Goal: Task Accomplishment & Management: Use online tool/utility

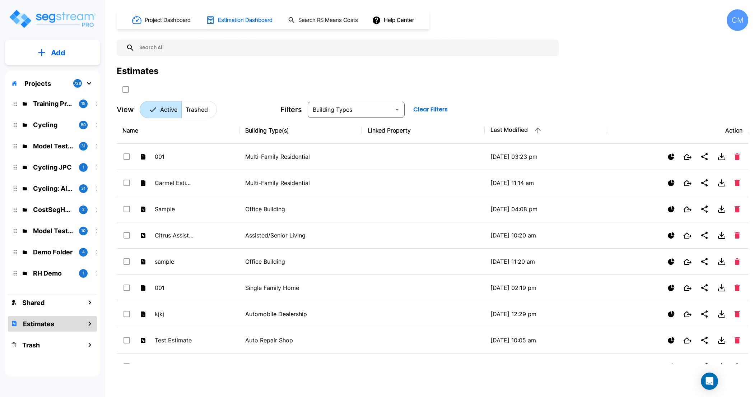
click at [156, 20] on h1 "Project Dashboard" at bounding box center [168, 20] width 46 height 8
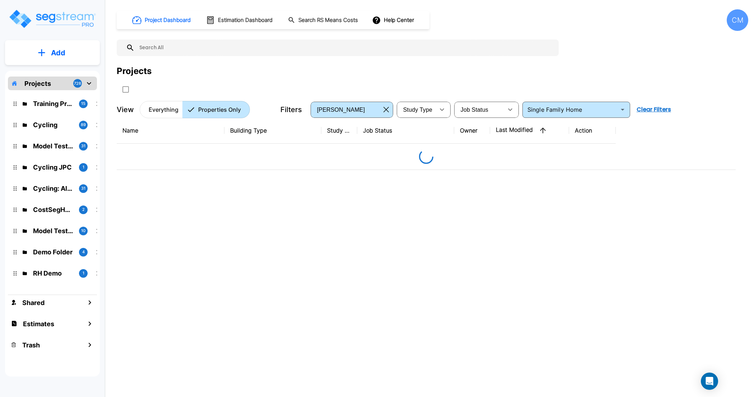
type input "Single Family Home"
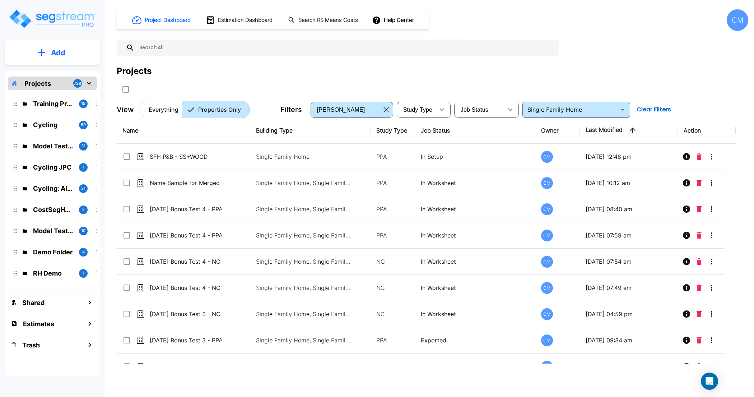
click at [162, 109] on p "Everything" at bounding box center [164, 109] width 30 height 9
click at [164, 110] on p "Everything" at bounding box center [164, 109] width 30 height 9
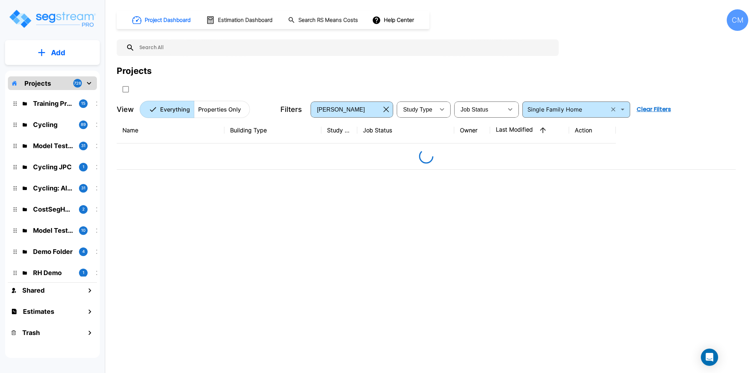
click at [613, 110] on icon "Clear" at bounding box center [613, 109] width 7 height 7
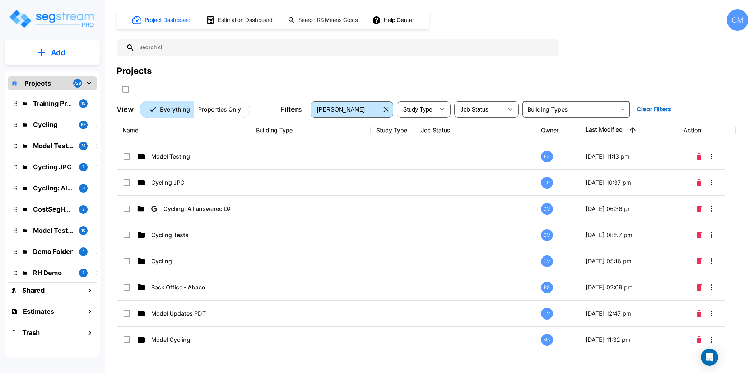
click at [400, 70] on div "Projects" at bounding box center [433, 71] width 632 height 13
click at [398, 75] on div "Projects" at bounding box center [433, 71] width 632 height 13
click at [376, 61] on div "Project Dashboard Estimation Dashboard Search RS Means Costs Help Center CM Pro…" at bounding box center [433, 63] width 632 height 109
click at [225, 21] on h1 "Estimation Dashboard" at bounding box center [245, 20] width 55 height 8
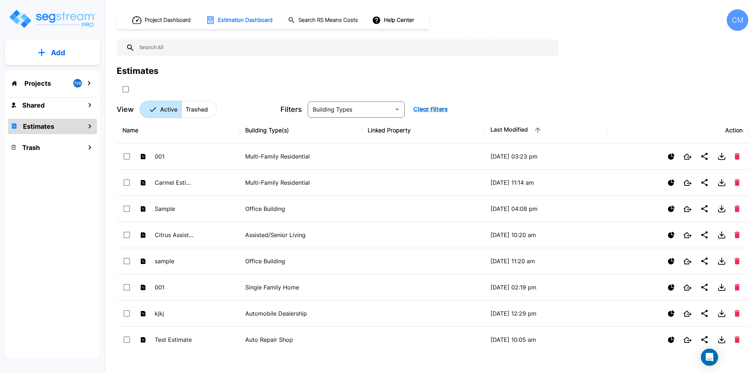
drag, startPoint x: 38, startPoint y: 52, endPoint x: 220, endPoint y: 69, distance: 182.8
click at [220, 69] on div "Add Projects 728 Shared Estimates Trash Project Dashboard Estimation Dashboard …" at bounding box center [377, 186] width 754 height 373
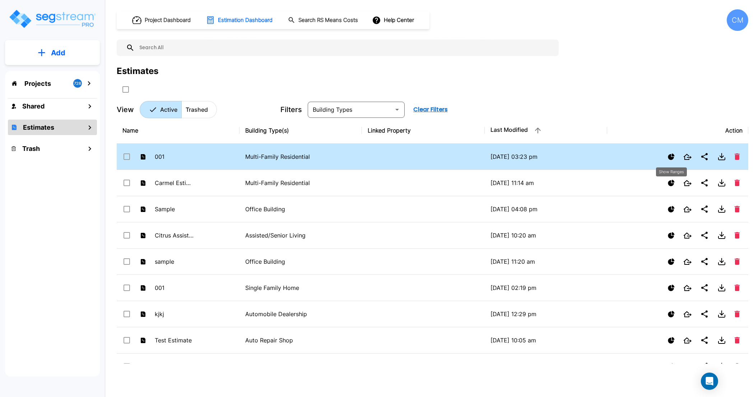
click at [673, 154] on icon "Show Ranges" at bounding box center [671, 156] width 6 height 6
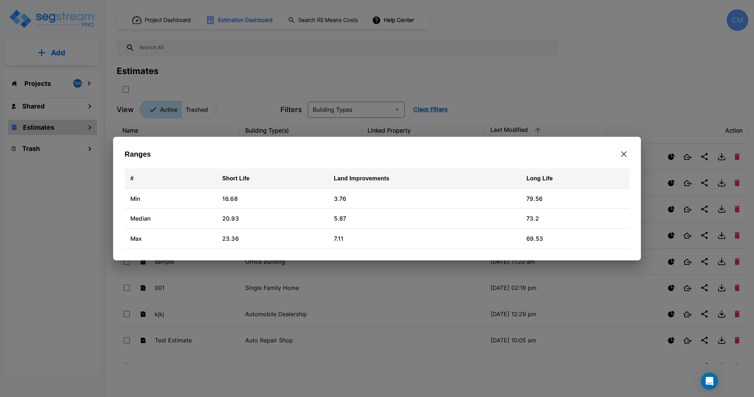
click at [625, 154] on icon "button" at bounding box center [623, 154] width 5 height 6
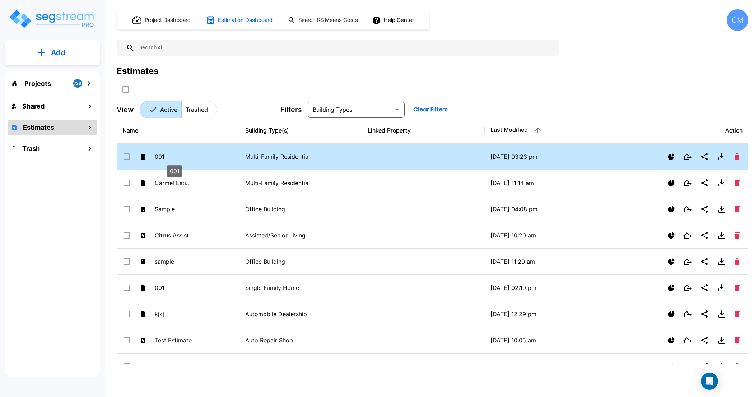
click at [177, 153] on p "001" at bounding box center [174, 156] width 39 height 9
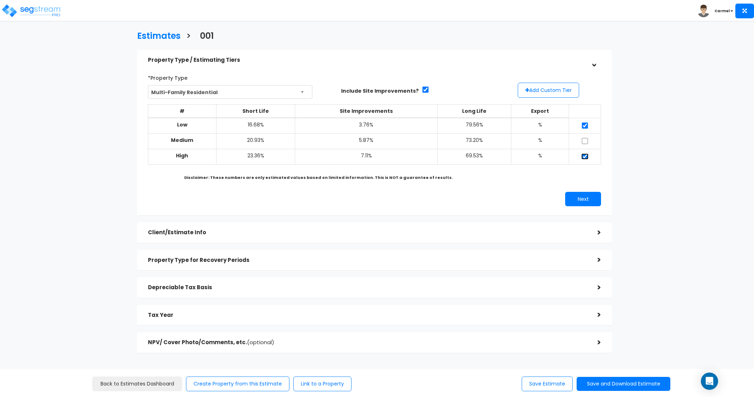
click at [584, 156] on input "checkbox" at bounding box center [584, 156] width 7 height 6
checkbox input "false"
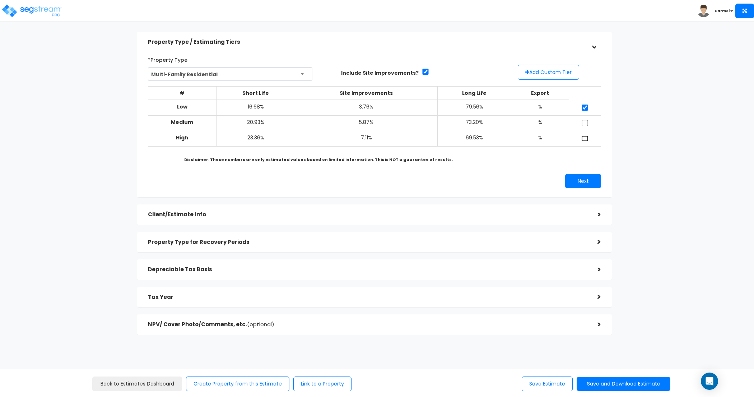
scroll to position [33, 0]
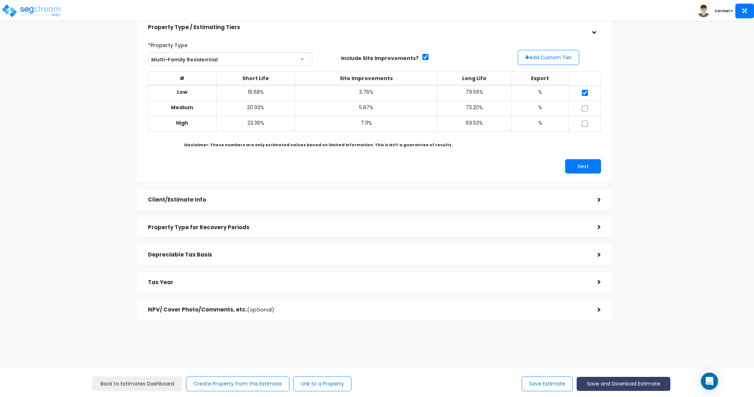
click at [592, 389] on button "Save and Download Estimate" at bounding box center [624, 384] width 94 height 14
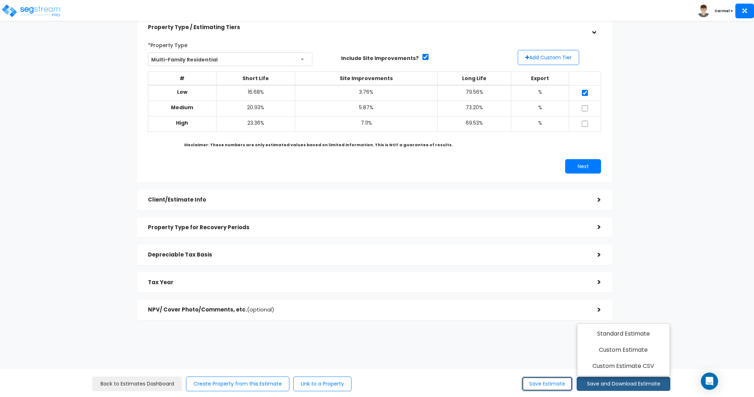
click at [549, 386] on button "Save Estimate" at bounding box center [547, 383] width 51 height 15
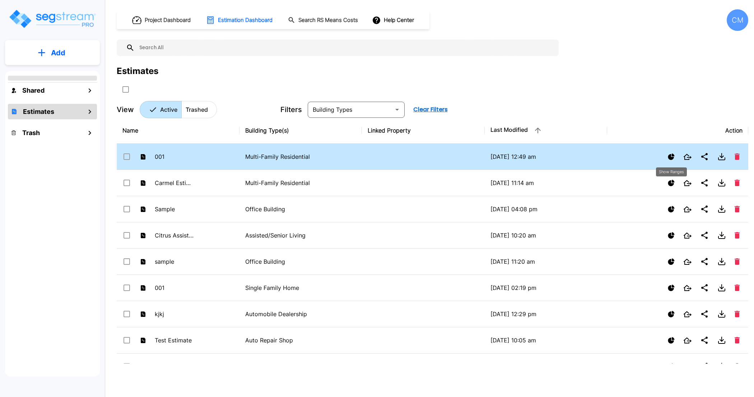
click at [670, 157] on icon "Show Ranges" at bounding box center [671, 156] width 6 height 6
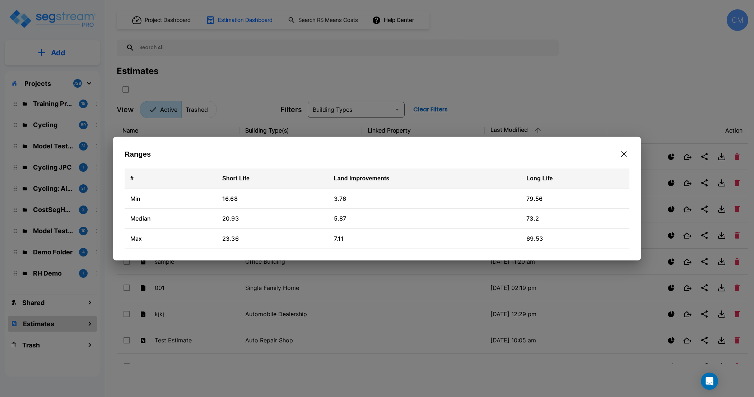
click at [623, 153] on icon "button" at bounding box center [623, 153] width 5 height 5
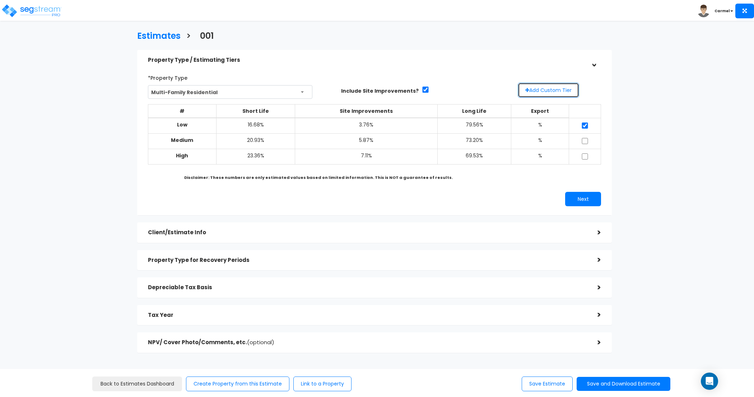
click at [541, 86] on button "Add Custom Tier" at bounding box center [548, 90] width 61 height 15
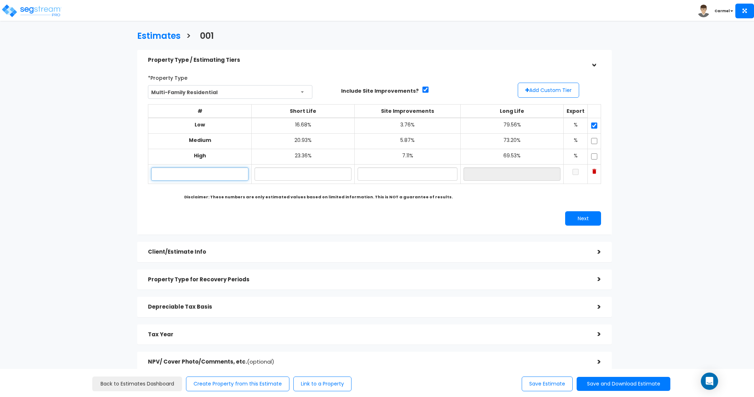
click at [199, 168] on input "text" at bounding box center [200, 173] width 98 height 13
type input "Custom"
type input "10.00%"
type input "20.00%"
type input "70.00%"
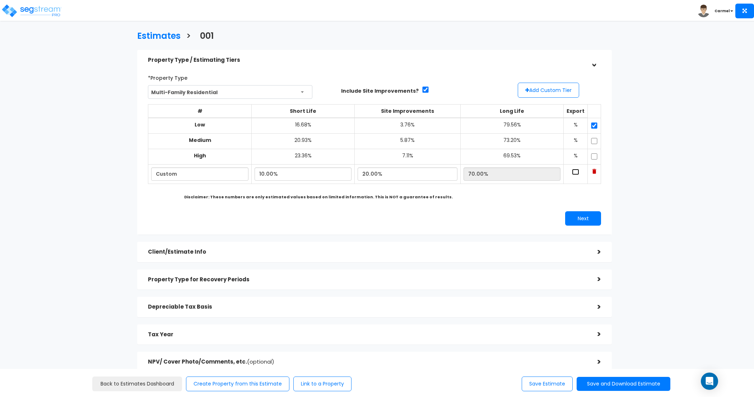
click at [572, 171] on input "checkbox" at bounding box center [575, 172] width 7 height 6
checkbox input "true"
click at [664, 187] on div "Estimates > 001 Property Type / Estimating Tiers > *Property Type Multi-Family …" at bounding box center [374, 203] width 619 height 492
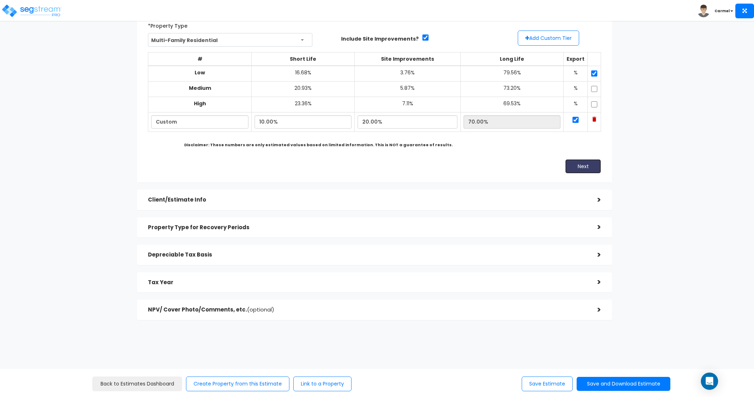
click at [591, 164] on button "Next" at bounding box center [583, 166] width 36 height 14
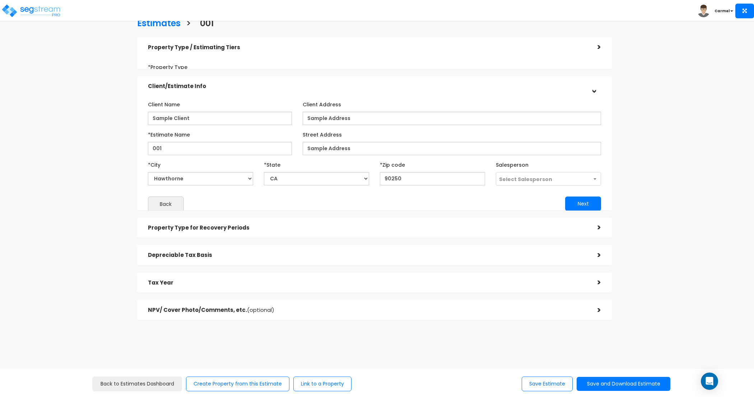
scroll to position [12, 0]
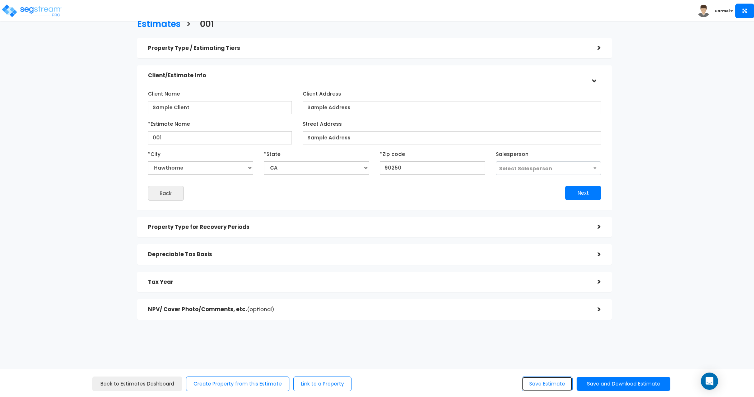
click at [545, 390] on button "Save Estimate" at bounding box center [547, 383] width 51 height 15
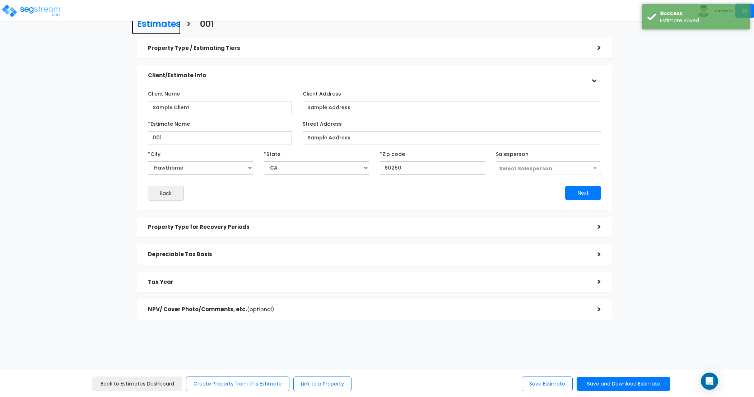
click at [159, 25] on h3 "Estimates" at bounding box center [158, 24] width 43 height 11
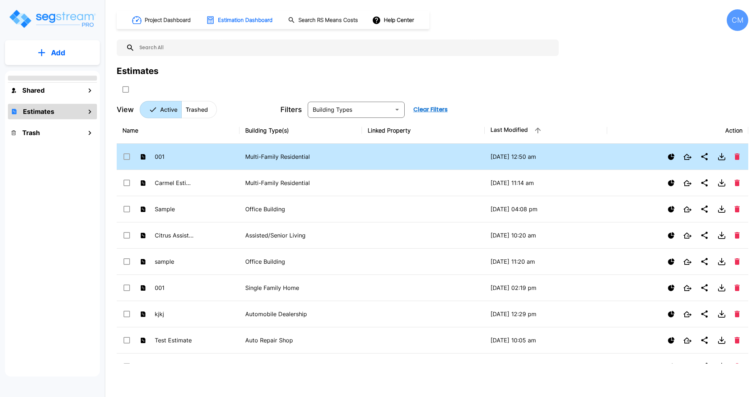
click at [671, 157] on icon "Show Ranges" at bounding box center [671, 156] width 6 height 6
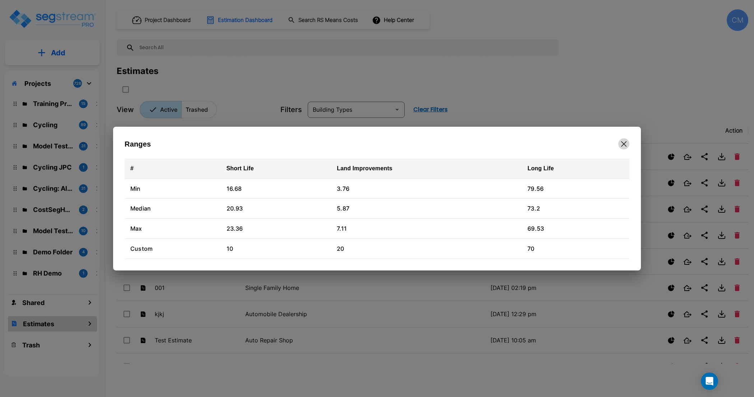
click at [625, 144] on icon "button" at bounding box center [623, 144] width 5 height 6
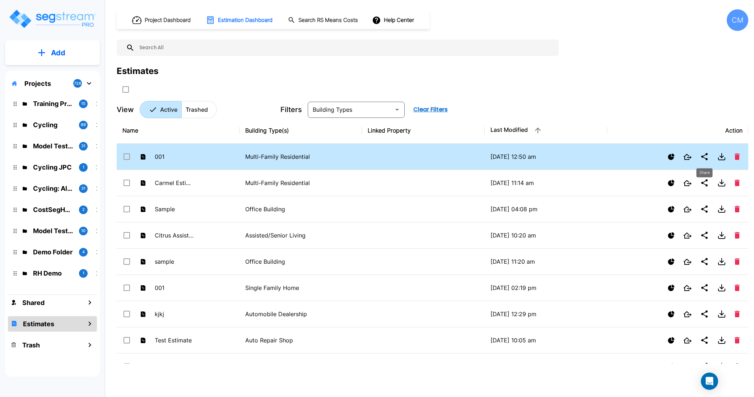
click at [702, 158] on icon "Share" at bounding box center [704, 156] width 9 height 9
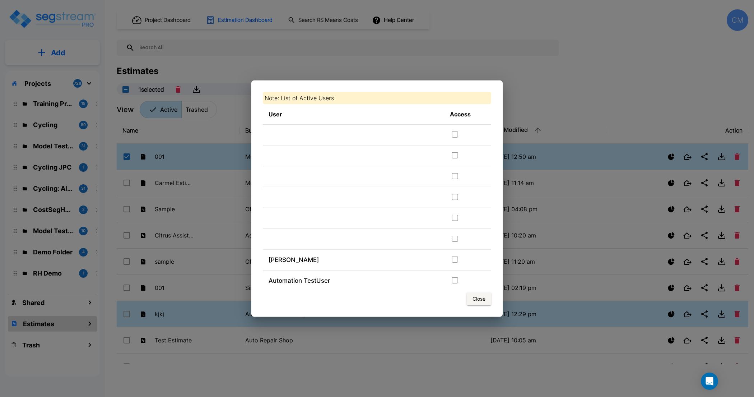
click at [484, 296] on button "Close" at bounding box center [479, 298] width 24 height 13
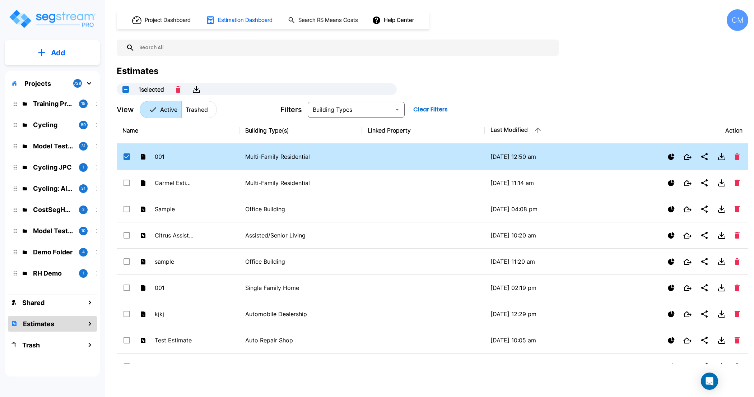
click at [739, 21] on div "CM" at bounding box center [738, 20] width 22 height 22
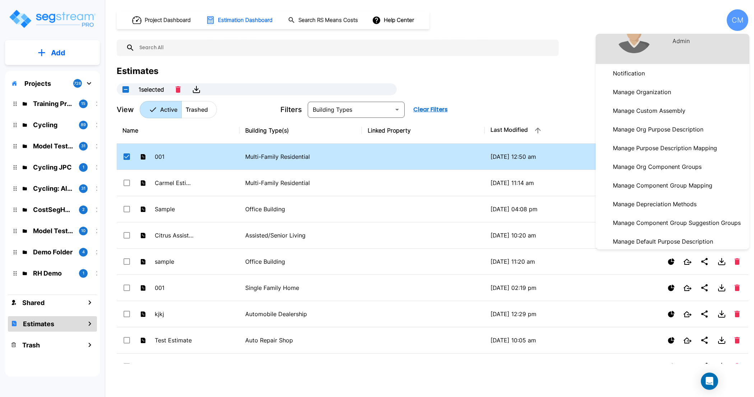
scroll to position [26, 0]
click at [533, 97] on div at bounding box center [377, 198] width 754 height 397
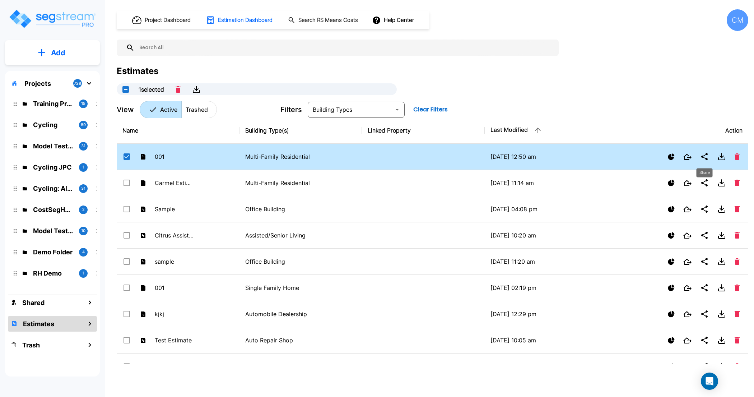
click at [707, 157] on icon "Share" at bounding box center [704, 156] width 9 height 9
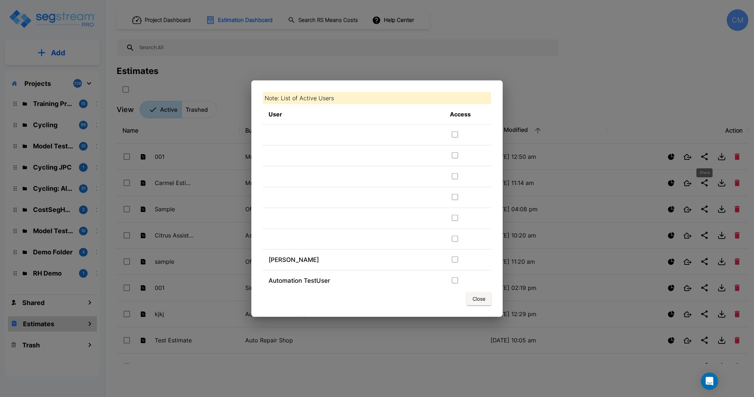
checkbox input "false"
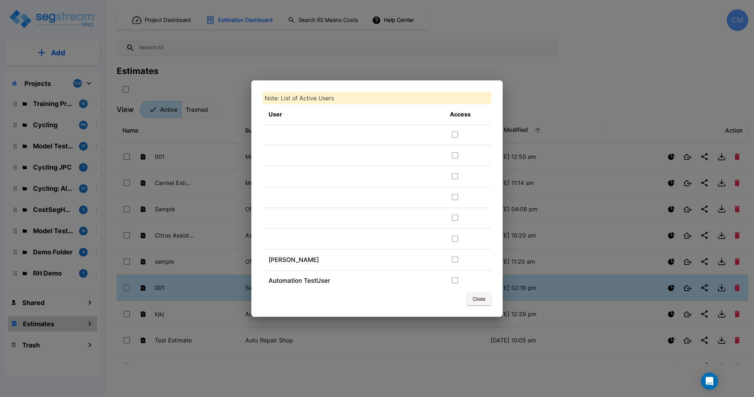
click at [478, 300] on button "Close" at bounding box center [479, 298] width 24 height 13
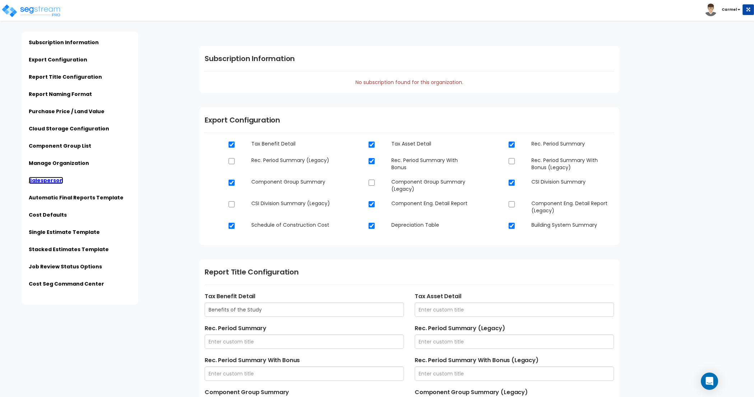
click at [38, 180] on link "Salesperson" at bounding box center [46, 180] width 34 height 7
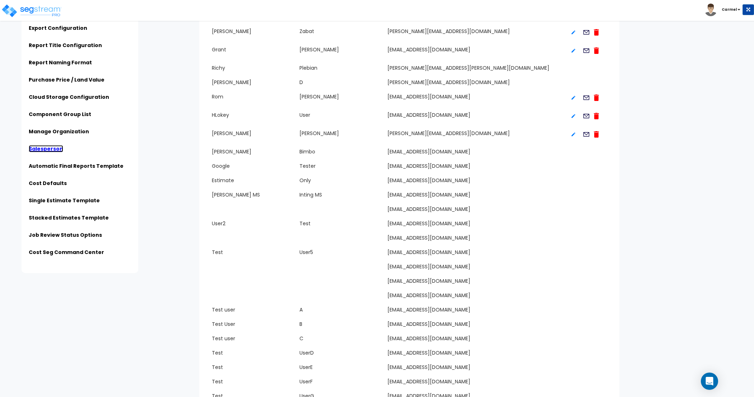
scroll to position [1321, 0]
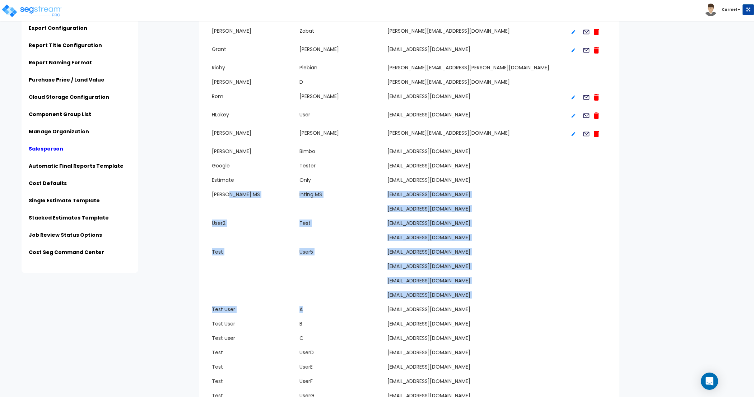
drag, startPoint x: 217, startPoint y: 197, endPoint x: 365, endPoint y: 307, distance: 184.0
click at [367, 307] on div "Other User [EMAIL_ADDRESS][DOMAIN_NAME] Automation TestUser [EMAIL_ADDRESS][DOM…" at bounding box center [409, 260] width 395 height 526
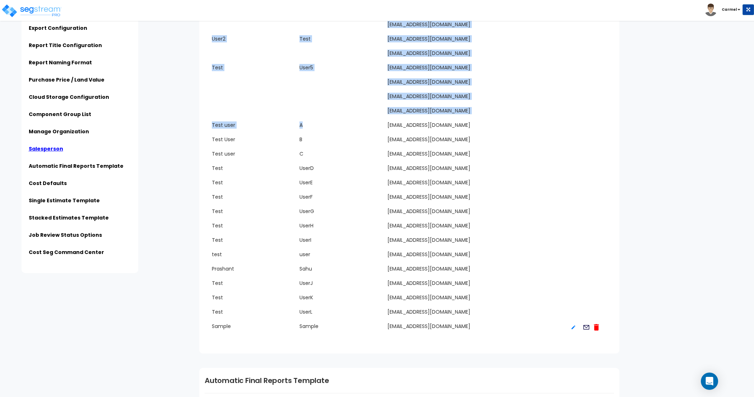
scroll to position [1520, 0]
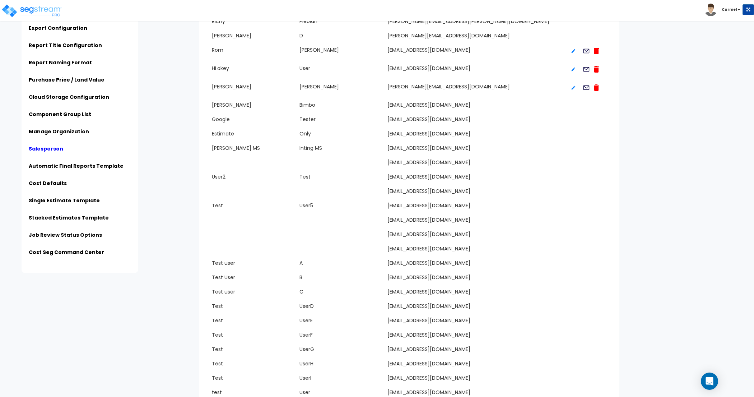
scroll to position [1364, 0]
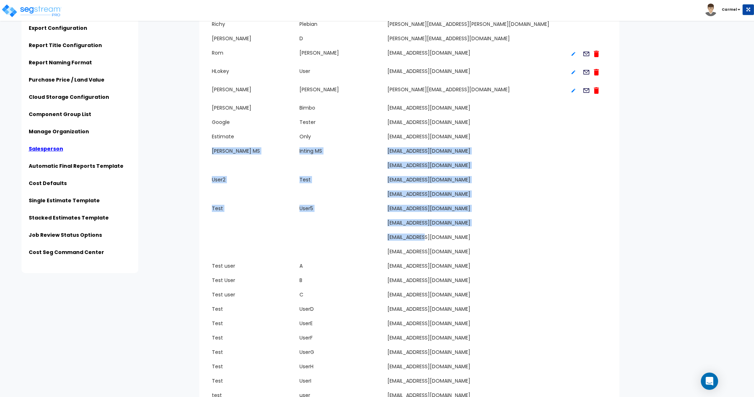
drag, startPoint x: 200, startPoint y: 151, endPoint x: 425, endPoint y: 237, distance: 241.1
click at [425, 237] on div "Salesperson First Name Last Name Email Add Salesperson Update Salesperson Email" at bounding box center [409, 161] width 420 height 665
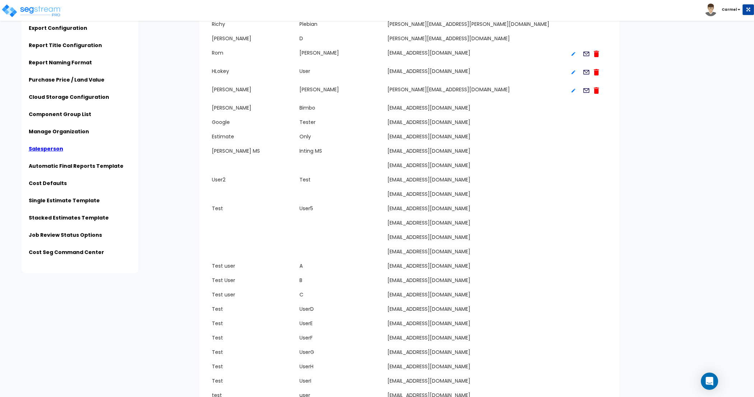
click at [424, 275] on div "Test User B [EMAIL_ADDRESS][DOMAIN_NAME]" at bounding box center [409, 282] width 395 height 14
drag, startPoint x: 381, startPoint y: 221, endPoint x: 481, endPoint y: 254, distance: 105.4
click at [481, 254] on div "Other User [EMAIL_ADDRESS][DOMAIN_NAME] Automation TestUser [EMAIL_ADDRESS][DOM…" at bounding box center [409, 216] width 395 height 526
drag, startPoint x: 378, startPoint y: 190, endPoint x: 489, endPoint y: 196, distance: 111.1
click at [489, 196] on div "[EMAIL_ADDRESS][DOMAIN_NAME]" at bounding box center [409, 196] width 395 height 14
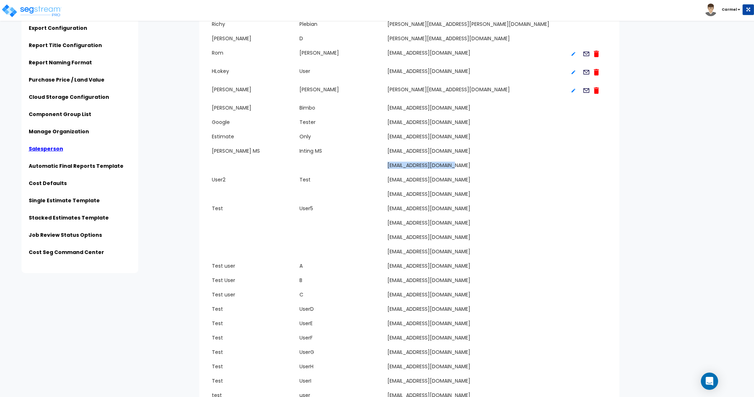
drag, startPoint x: 391, startPoint y: 163, endPoint x: 491, endPoint y: 168, distance: 100.0
click at [491, 168] on div "[EMAIL_ADDRESS][DOMAIN_NAME]" at bounding box center [409, 167] width 395 height 14
click at [463, 166] on div "[EMAIL_ADDRESS][DOMAIN_NAME]" at bounding box center [475, 165] width 176 height 7
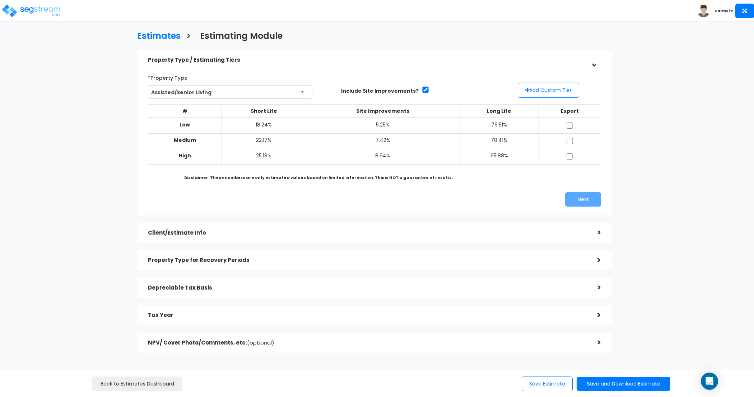
click at [522, 232] on h5 "Client/Estimate Info" at bounding box center [367, 233] width 439 height 6
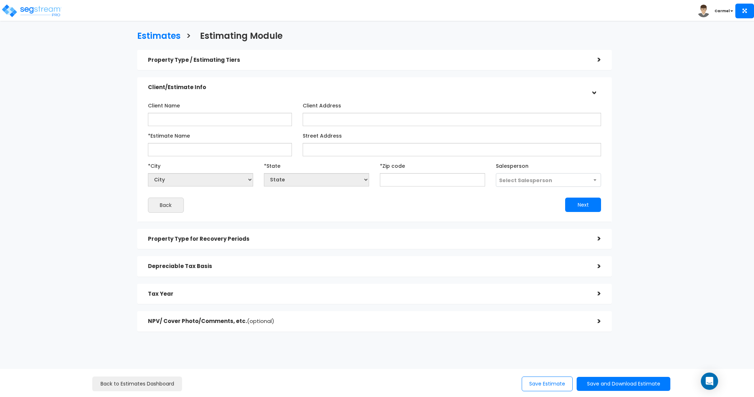
click at [522, 238] on h5 "Property Type for Recovery Periods" at bounding box center [367, 239] width 439 height 6
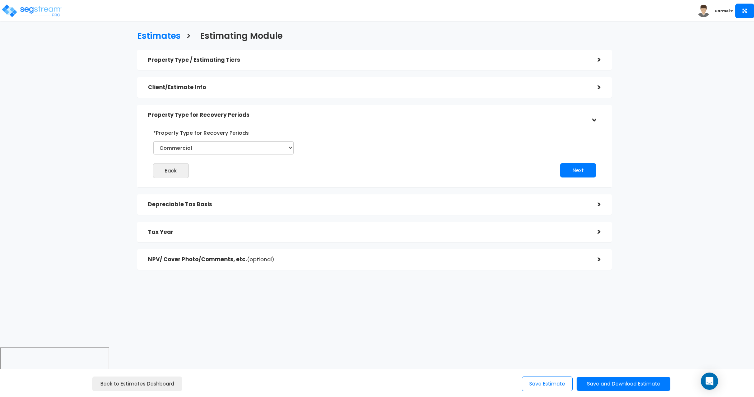
click at [512, 213] on div "Depreciable Tax Basis >" at bounding box center [374, 204] width 475 height 20
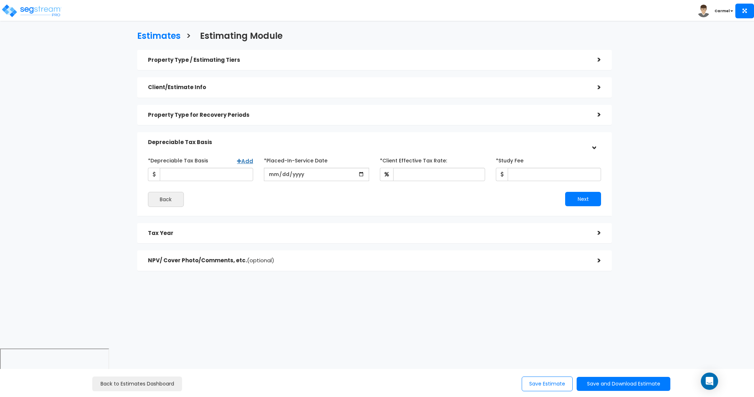
click at [512, 233] on h5 "Tax Year" at bounding box center [367, 233] width 439 height 6
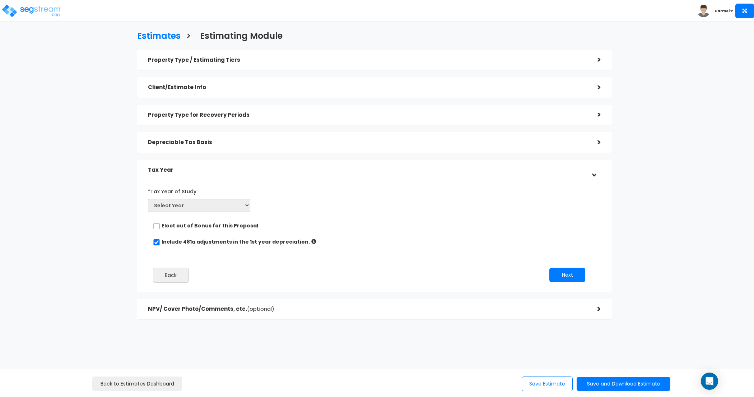
click at [507, 306] on h5 "NPV/ Cover Photo/Comments, etc. (optional)" at bounding box center [367, 309] width 439 height 6
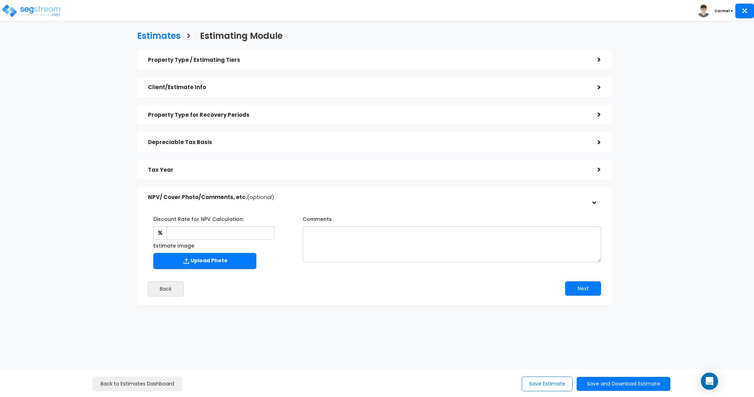
click at [404, 57] on h5 "Property Type / Estimating Tiers" at bounding box center [367, 60] width 439 height 6
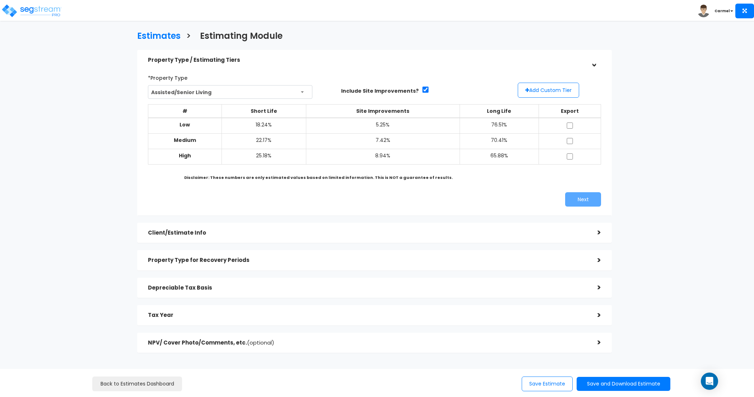
click at [642, 228] on div "Estimates > Estimating Module Property Type / Estimating Tiers > *Property Type…" at bounding box center [374, 193] width 619 height 473
click at [551, 89] on button "Add Custom Tier" at bounding box center [548, 90] width 61 height 15
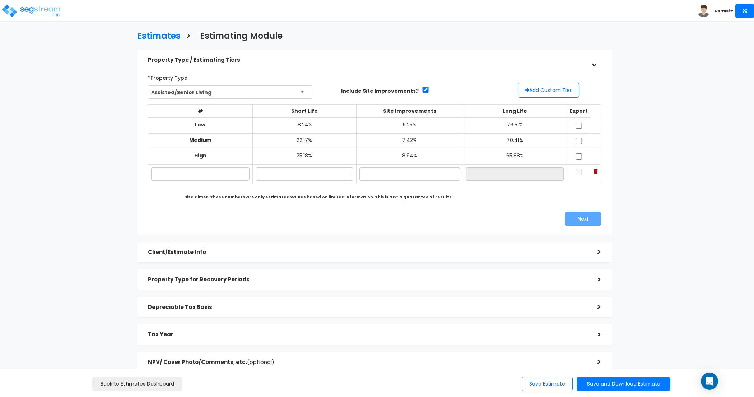
click at [594, 171] on img at bounding box center [596, 171] width 4 height 5
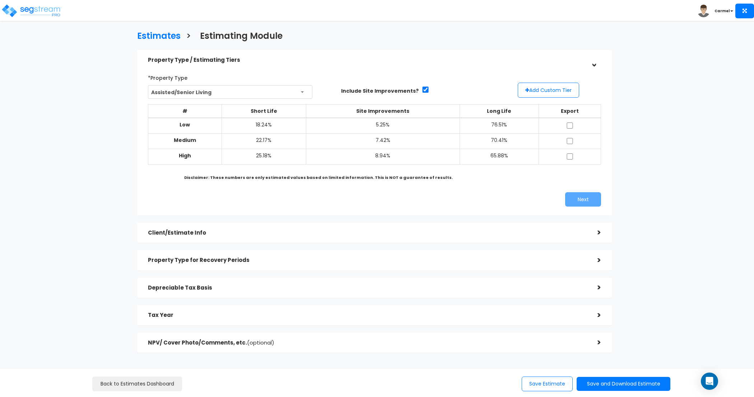
click at [682, 96] on div "Estimates > Estimating Module Property Type / Estimating Tiers > *Property Type…" at bounding box center [374, 193] width 619 height 473
click at [547, 89] on button "Add Custom Tier" at bounding box center [548, 90] width 61 height 15
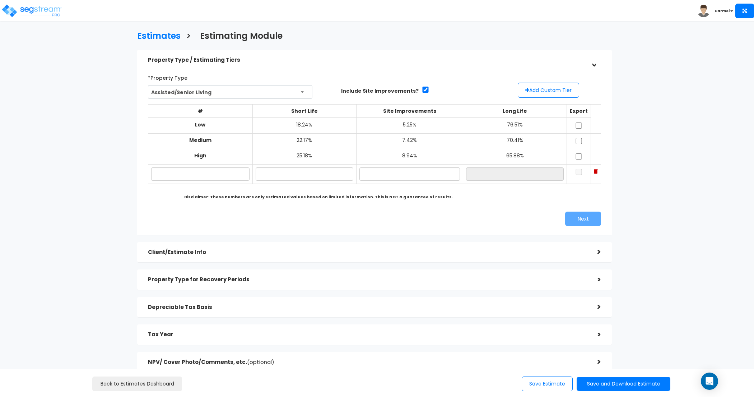
click at [678, 101] on div "Estimates > Estimating Module Property Type / Estimating Tiers > *Property Type…" at bounding box center [374, 203] width 619 height 493
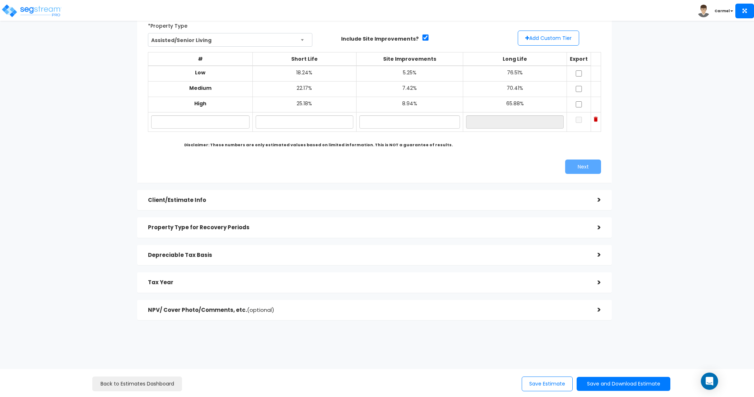
click at [171, 252] on h5 "Depreciable Tax Basis" at bounding box center [367, 255] width 439 height 6
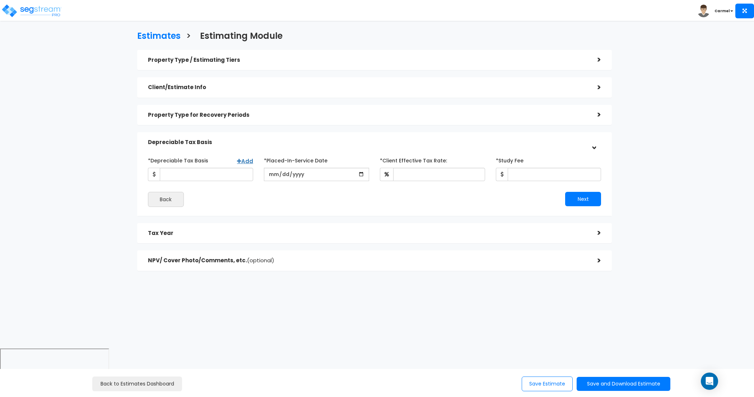
click at [185, 112] on h5 "Property Type for Recovery Periods" at bounding box center [367, 115] width 439 height 6
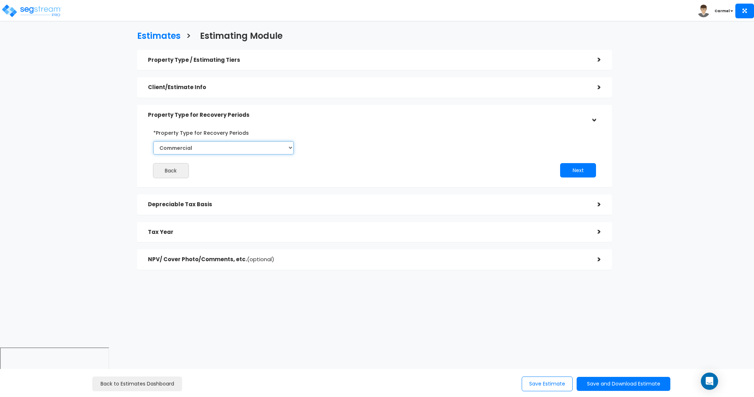
click at [215, 148] on select "Commercial Residential" at bounding box center [223, 147] width 140 height 13
click at [165, 90] on h5 "Client/Estimate Info" at bounding box center [367, 87] width 439 height 6
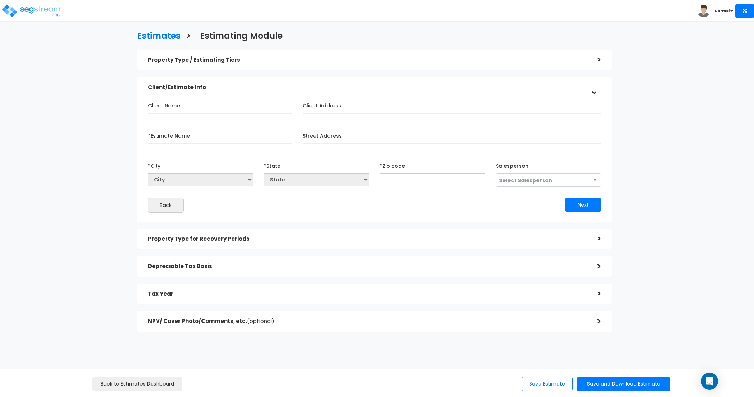
click at [180, 243] on div "Property Type for Recovery Periods" at bounding box center [367, 238] width 439 height 13
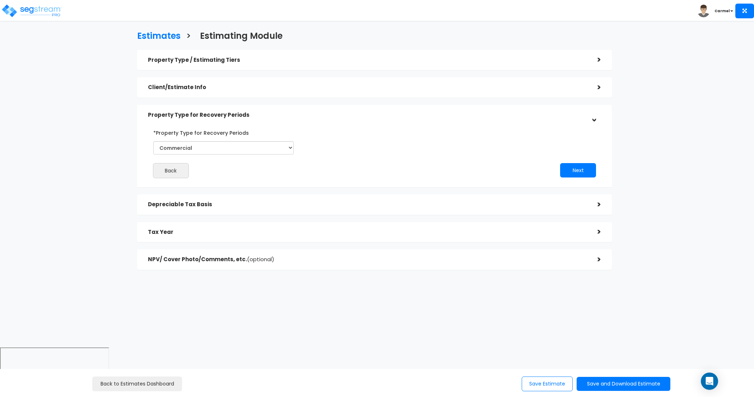
click at [83, 231] on div "Estimates > Estimating Module Property Type / Estimating Tiers > *Property Type…" at bounding box center [374, 152] width 619 height 390
click at [217, 95] on div "Client/Estimate Info >" at bounding box center [374, 87] width 475 height 20
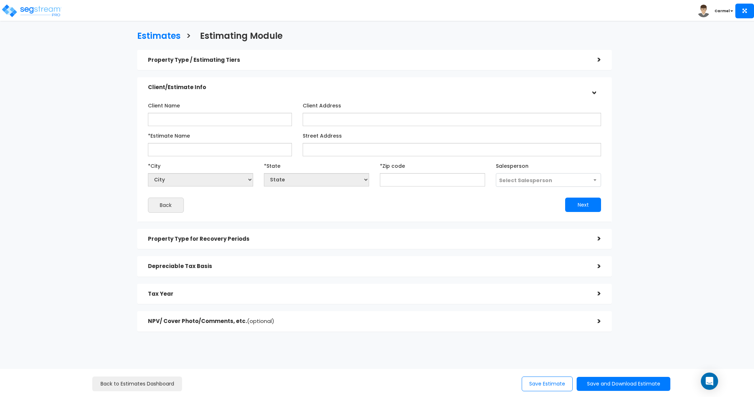
click at [97, 215] on div "Estimates > Estimating Module Property Type / Estimating Tiers > *Property Type…" at bounding box center [374, 183] width 619 height 452
drag, startPoint x: 150, startPoint y: 136, endPoint x: 200, endPoint y: 136, distance: 50.6
click at [200, 136] on div "*Estimate Name" at bounding box center [220, 143] width 144 height 27
click at [204, 135] on div "*Estimate Name" at bounding box center [220, 143] width 144 height 27
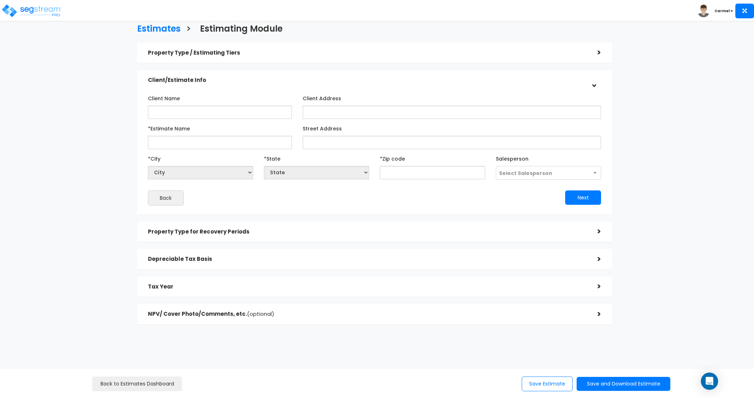
scroll to position [6, 0]
click at [226, 232] on h5 "Property Type for Recovery Periods" at bounding box center [367, 233] width 439 height 6
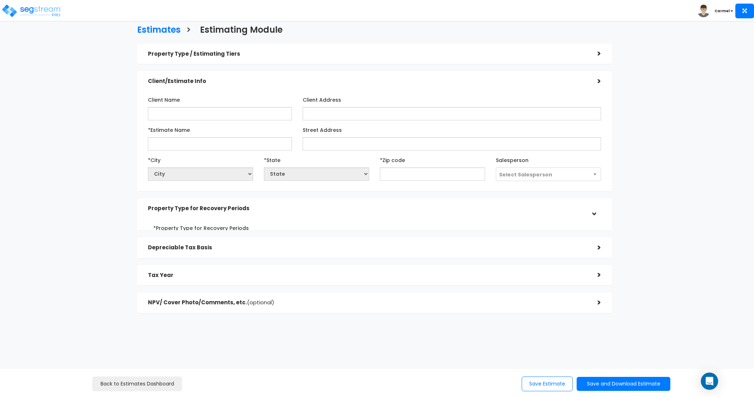
scroll to position [0, 0]
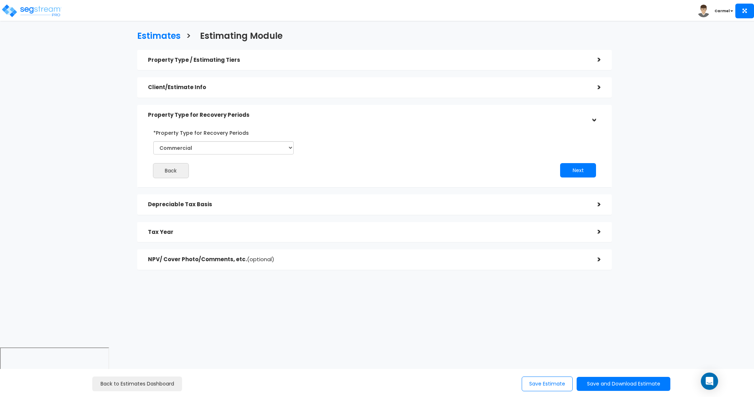
click at [229, 196] on div "Depreciable Tax Basis >" at bounding box center [374, 204] width 475 height 20
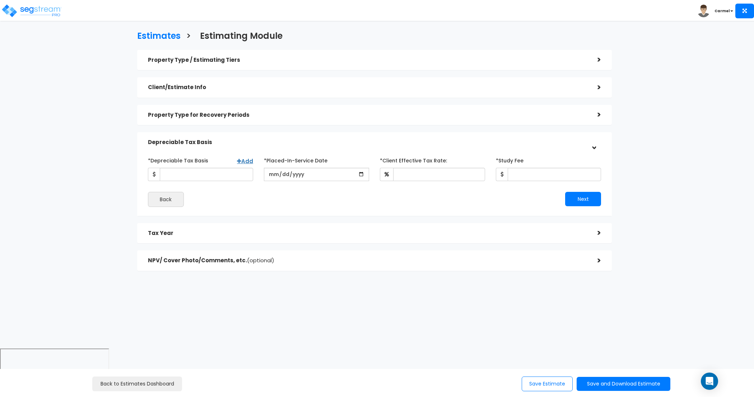
click at [215, 227] on div "Tax Year" at bounding box center [367, 233] width 439 height 13
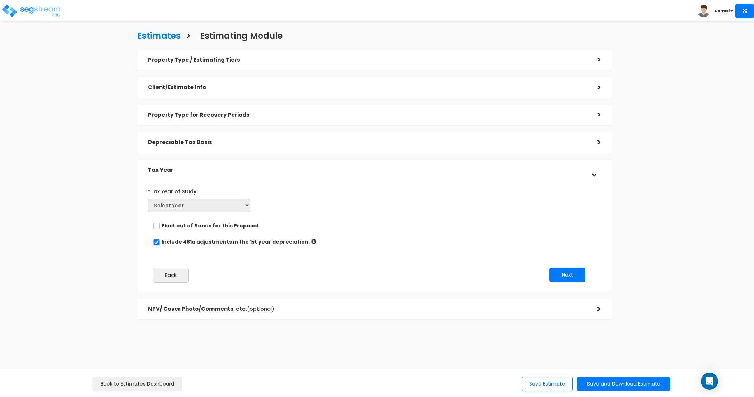
click at [233, 310] on h5 "NPV/ Cover Photo/Comments, etc. (optional)" at bounding box center [367, 309] width 439 height 6
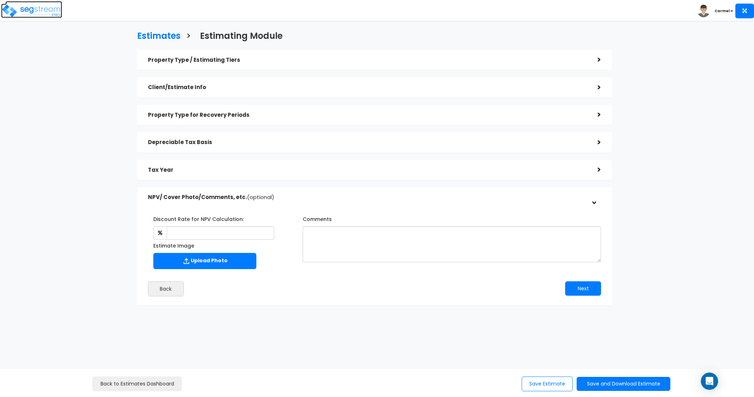
click at [52, 13] on img at bounding box center [31, 11] width 61 height 14
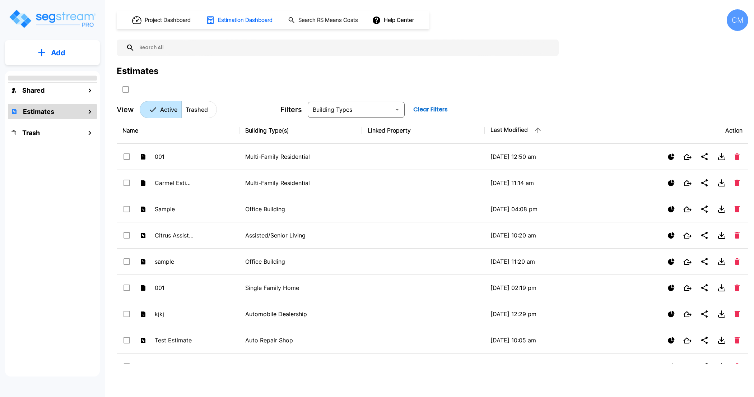
click at [172, 20] on h1 "Project Dashboard" at bounding box center [168, 20] width 46 height 8
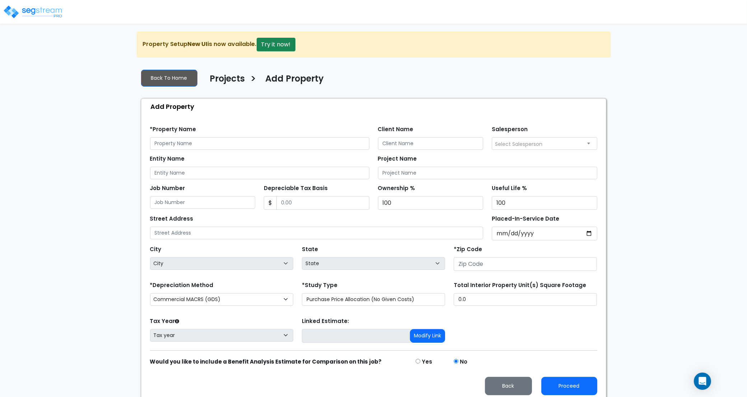
scroll to position [1, 0]
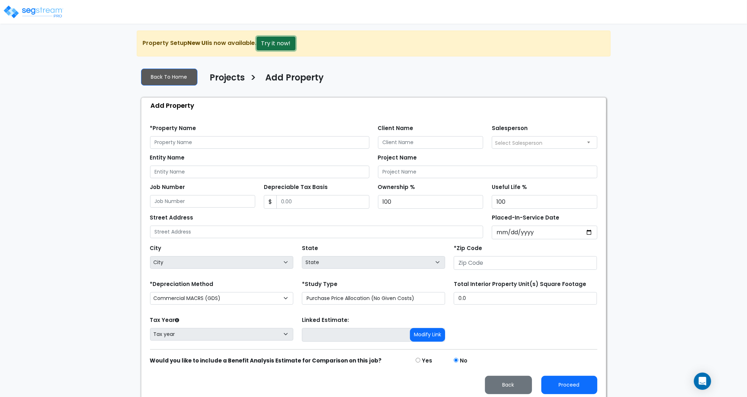
click at [281, 41] on button "Try it now!" at bounding box center [276, 44] width 39 height 14
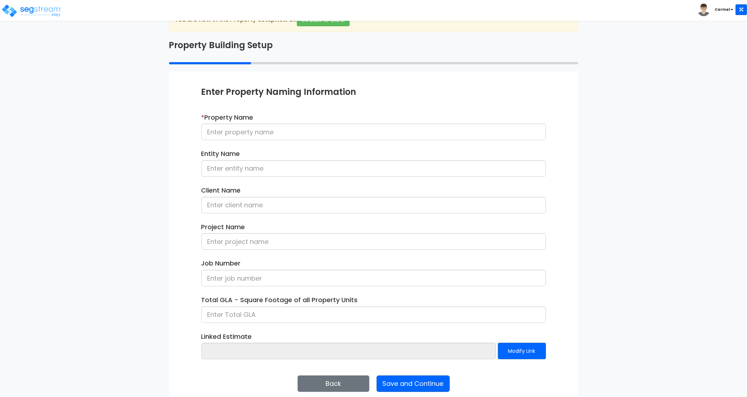
scroll to position [24, 0]
click at [300, 134] on input at bounding box center [373, 131] width 345 height 17
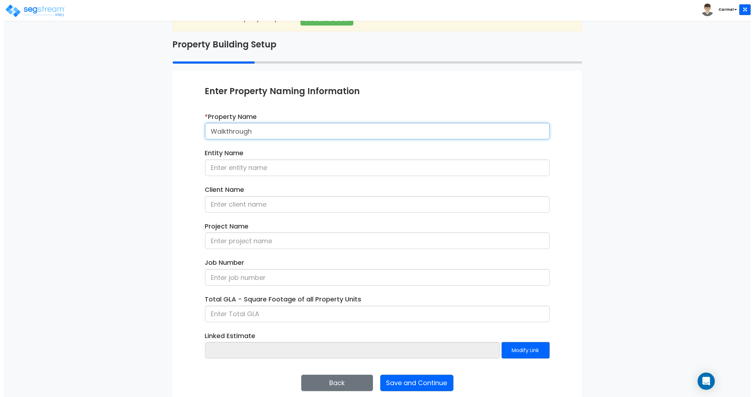
scroll to position [32, 0]
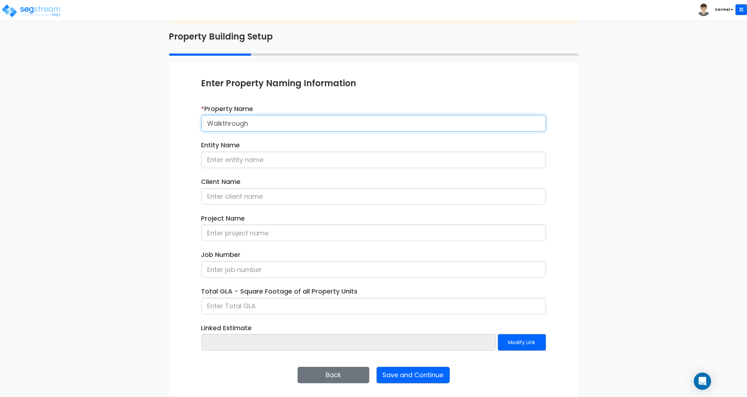
type input "Walkthrough"
click at [153, 224] on div "We are Building your Property. So please grab a coffee and let us do the heavy …" at bounding box center [373, 199] width 747 height 398
click at [525, 344] on button "Modify Link" at bounding box center [522, 342] width 48 height 17
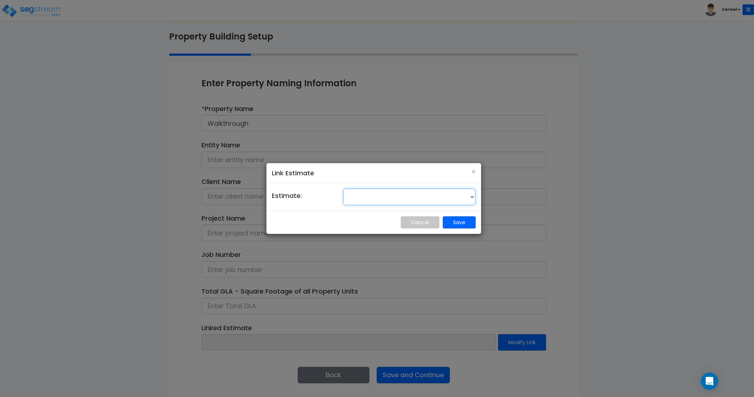
click at [471, 199] on select "001 001 001 001 001 001 001 001 001 002 1 1 1 1 1 1 1 1 1 13004 Fort ST - STR -…" at bounding box center [409, 197] width 132 height 17
click at [421, 222] on button "Cancel" at bounding box center [420, 222] width 39 height 12
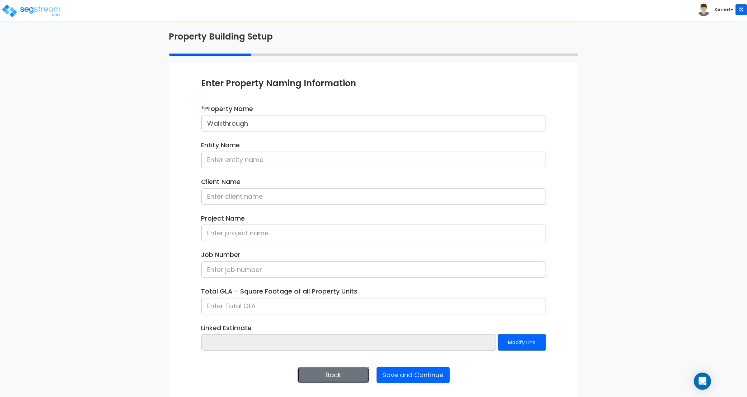
click at [331, 380] on button "Back" at bounding box center [334, 375] width 72 height 17
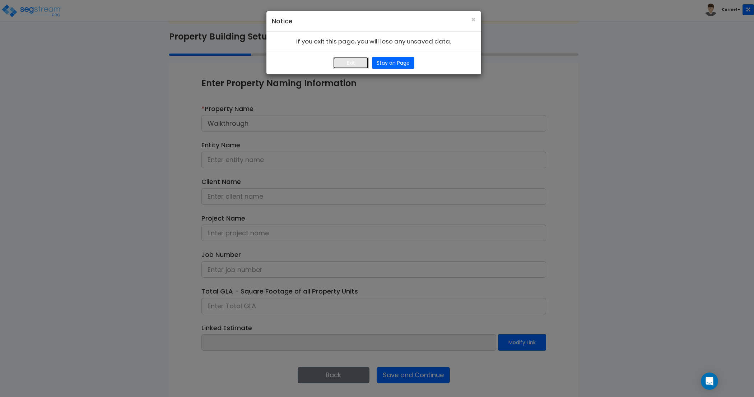
click at [354, 63] on button "Exit" at bounding box center [351, 63] width 36 height 12
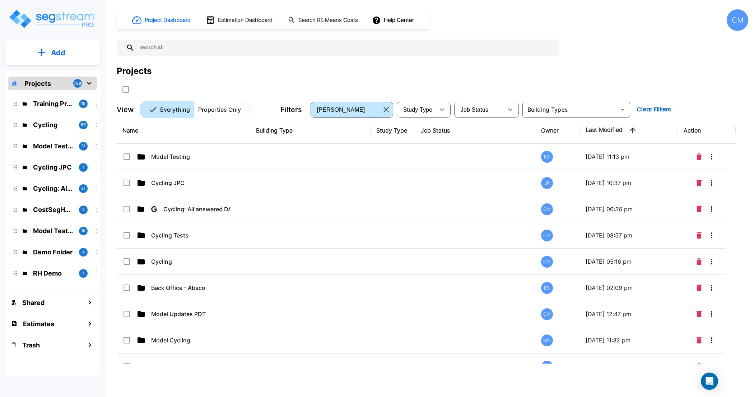
click at [55, 53] on p "Add" at bounding box center [58, 52] width 14 height 11
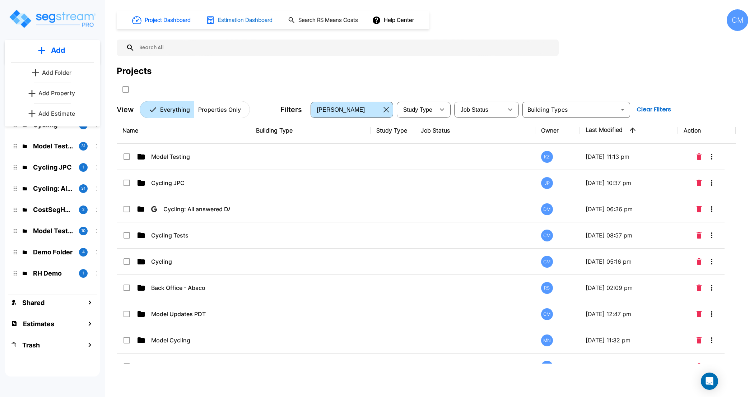
click at [221, 23] on h1 "Estimation Dashboard" at bounding box center [245, 20] width 55 height 8
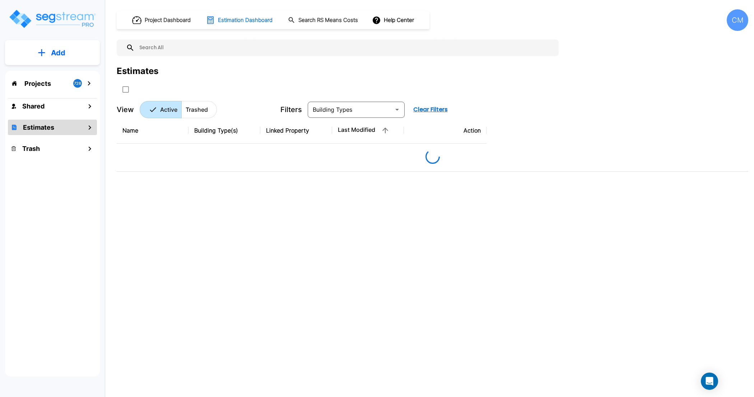
click at [223, 19] on h1 "Estimation Dashboard" at bounding box center [245, 20] width 55 height 8
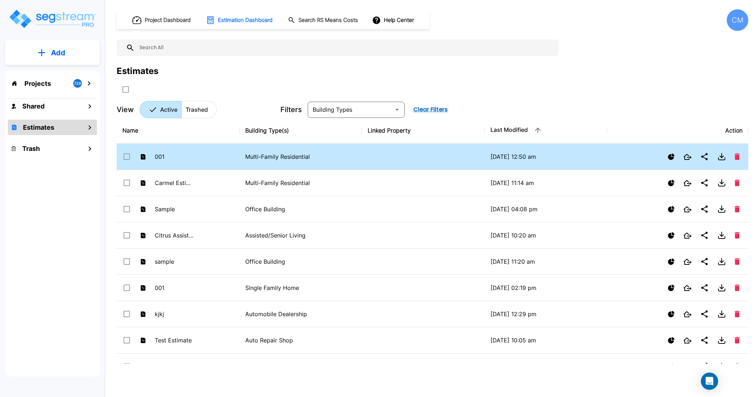
click at [201, 157] on td "001" at bounding box center [178, 157] width 123 height 26
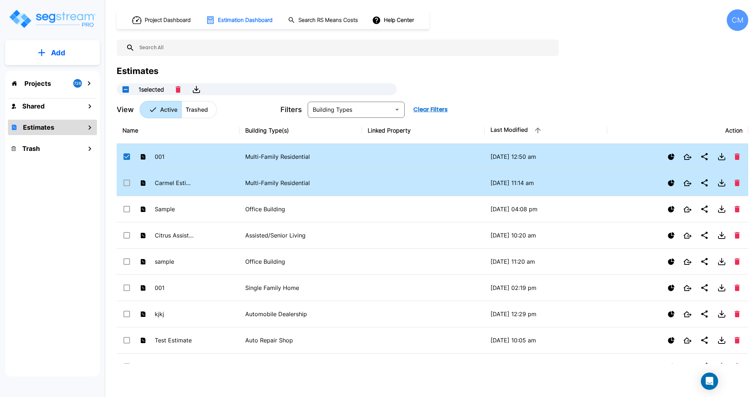
checkbox input "true"
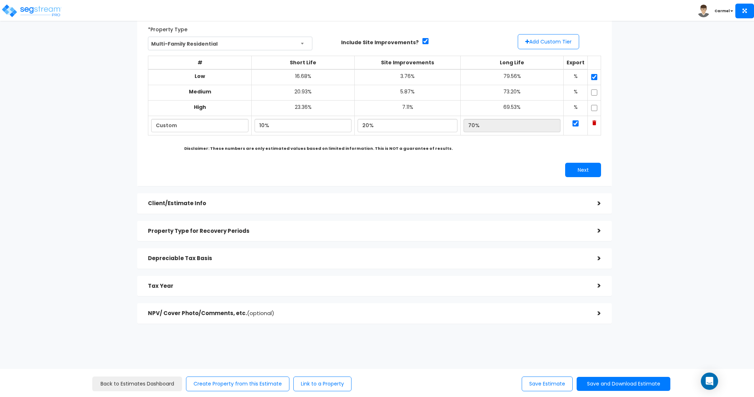
scroll to position [48, 0]
click at [592, 122] on img at bounding box center [594, 122] width 4 height 5
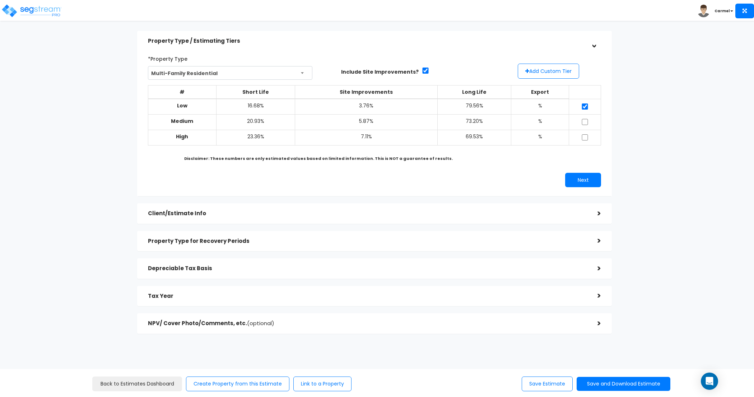
scroll to position [19, 0]
click at [665, 104] on div "Estimates > 001 Property Type / Estimating Tiers > *Property Type Multi-Family …" at bounding box center [374, 175] width 619 height 473
click at [688, 91] on div "Estimates > 001 Property Type / Estimating Tiers > *Property Type Multi-Family …" at bounding box center [377, 212] width 754 height 399
click at [565, 72] on button "Add Custom Tier" at bounding box center [548, 71] width 61 height 15
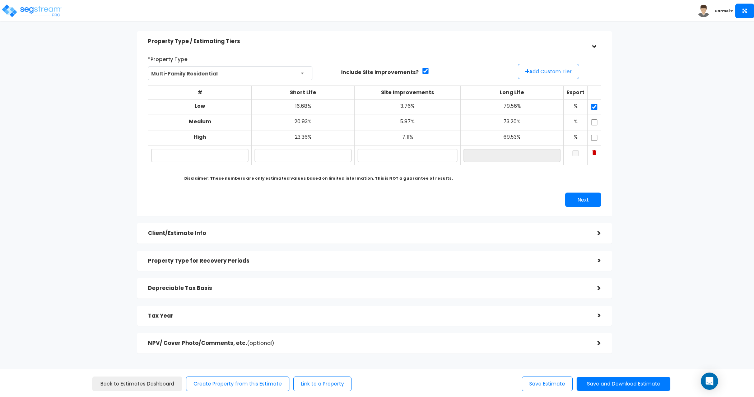
click at [594, 155] on td at bounding box center [594, 154] width 13 height 19
click at [589, 152] on td at bounding box center [594, 154] width 13 height 19
click at [593, 152] on img at bounding box center [594, 152] width 4 height 5
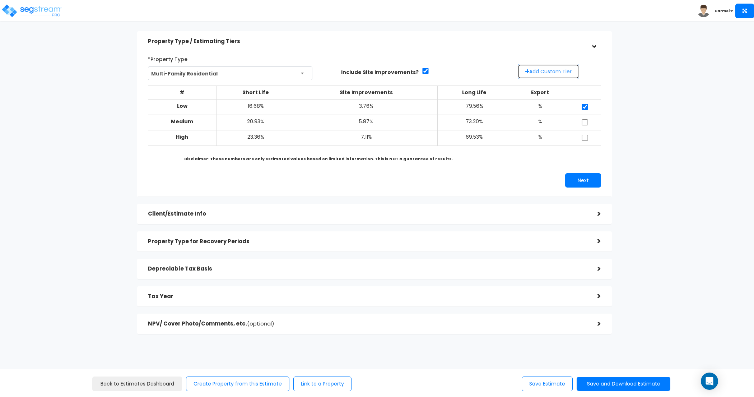
click at [552, 69] on button "Add Custom Tier" at bounding box center [548, 71] width 61 height 15
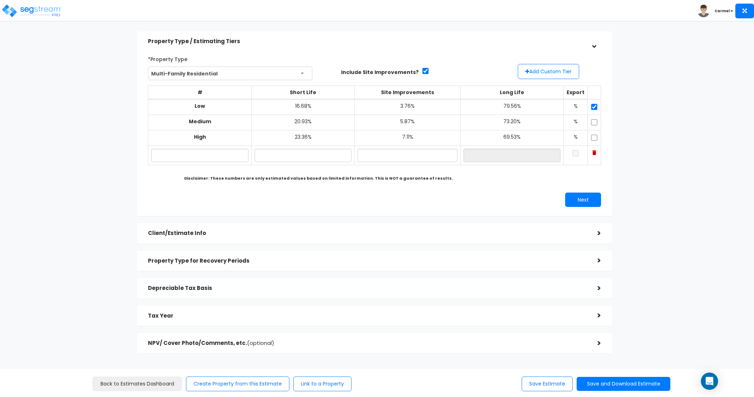
click at [592, 152] on img at bounding box center [594, 152] width 4 height 5
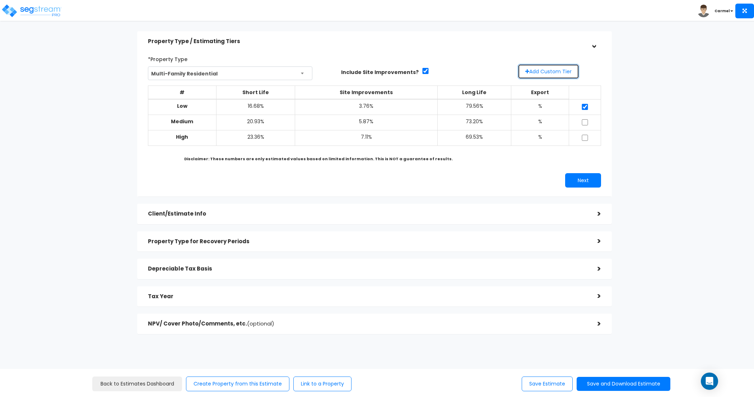
click at [547, 71] on button "Add Custom Tier" at bounding box center [548, 71] width 61 height 15
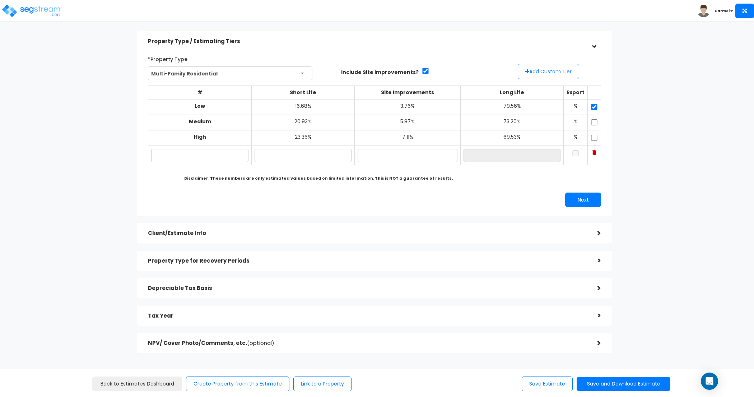
click at [596, 150] on td at bounding box center [594, 154] width 13 height 19
click at [592, 152] on img at bounding box center [594, 152] width 4 height 5
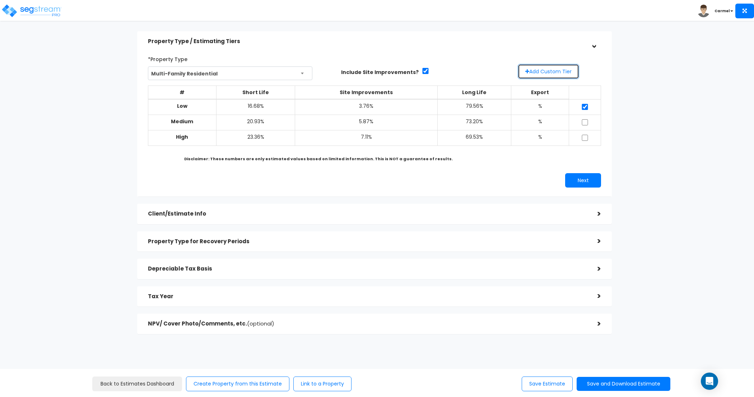
click at [557, 73] on button "Add Custom Tier" at bounding box center [548, 71] width 61 height 15
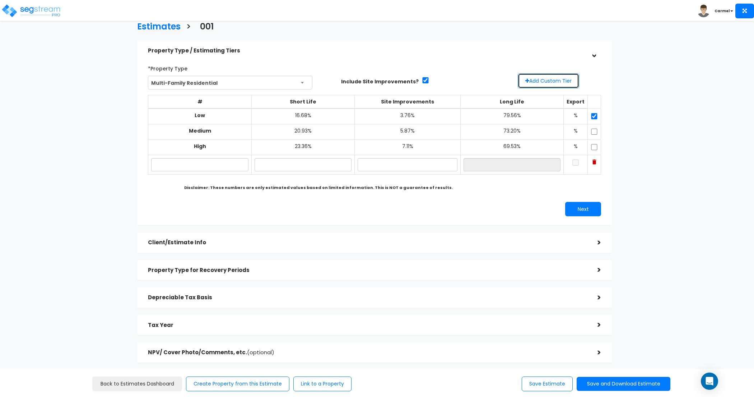
scroll to position [0, 0]
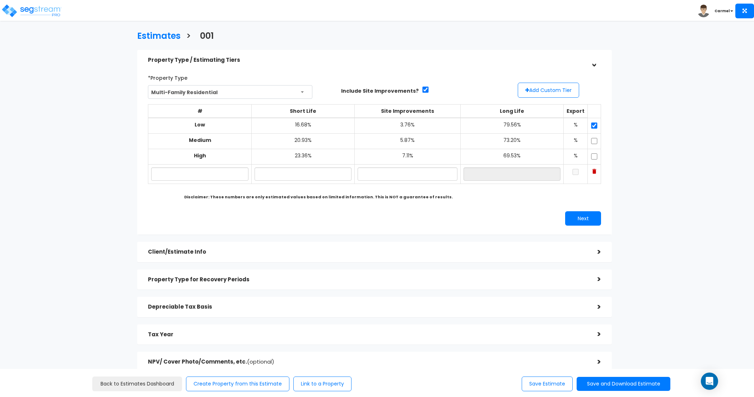
click at [543, 41] on div "Estimates > 001" at bounding box center [374, 35] width 485 height 22
click at [647, 161] on div "Estimates > 001 Property Type / Estimating Tiers > *Property Type Multi-Family …" at bounding box center [374, 203] width 619 height 492
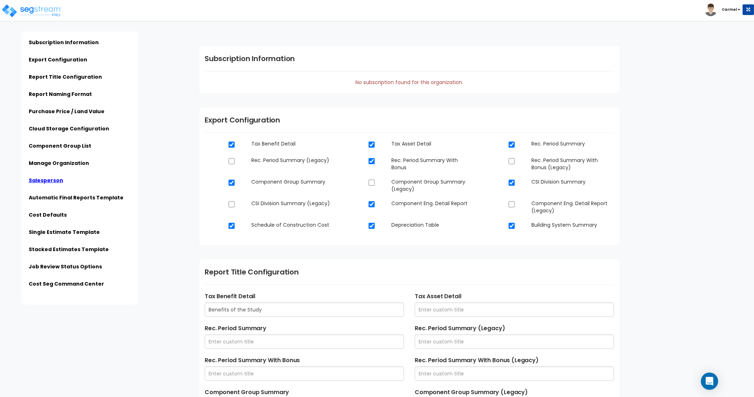
scroll to position [1363, 0]
